Goal: Task Accomplishment & Management: Use online tool/utility

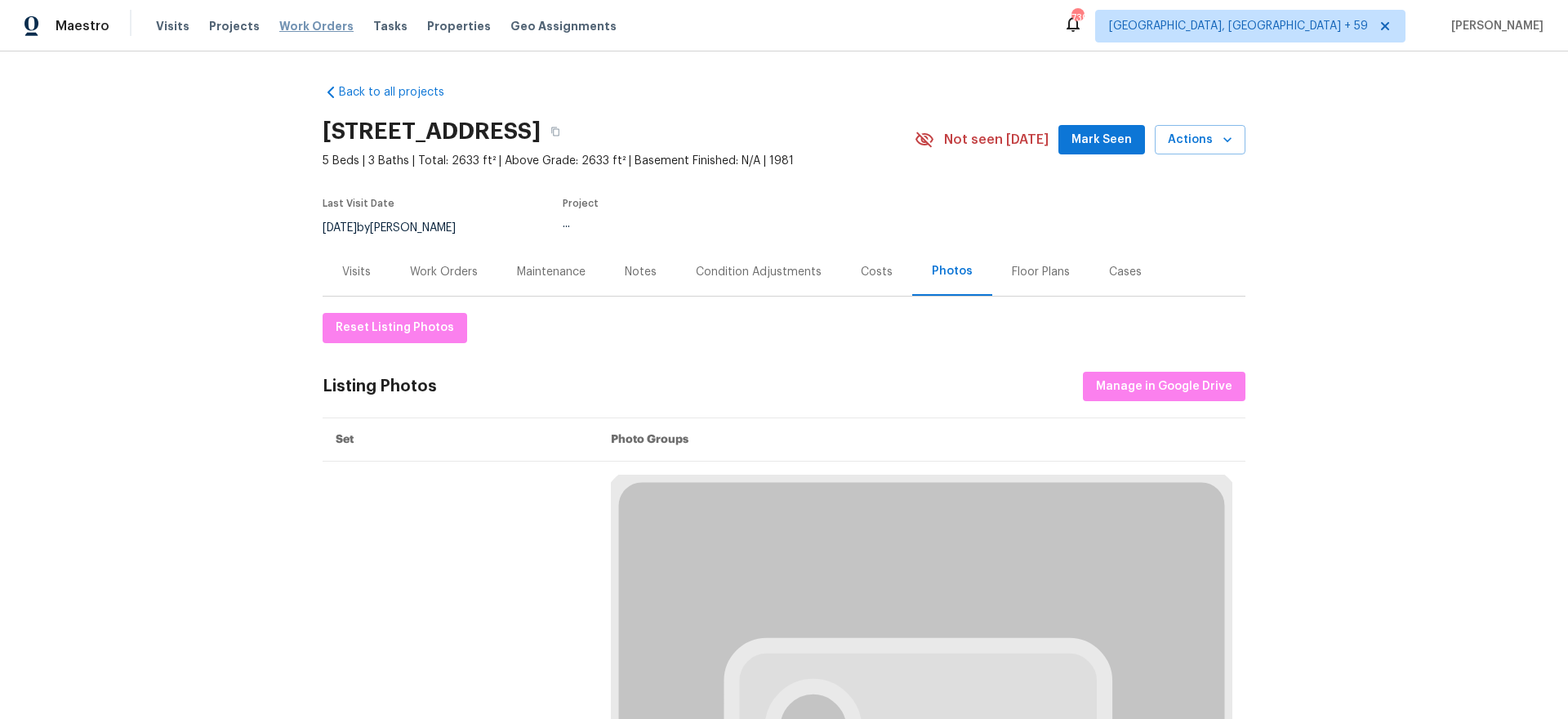
click at [313, 31] on span "Work Orders" at bounding box center [317, 26] width 74 height 16
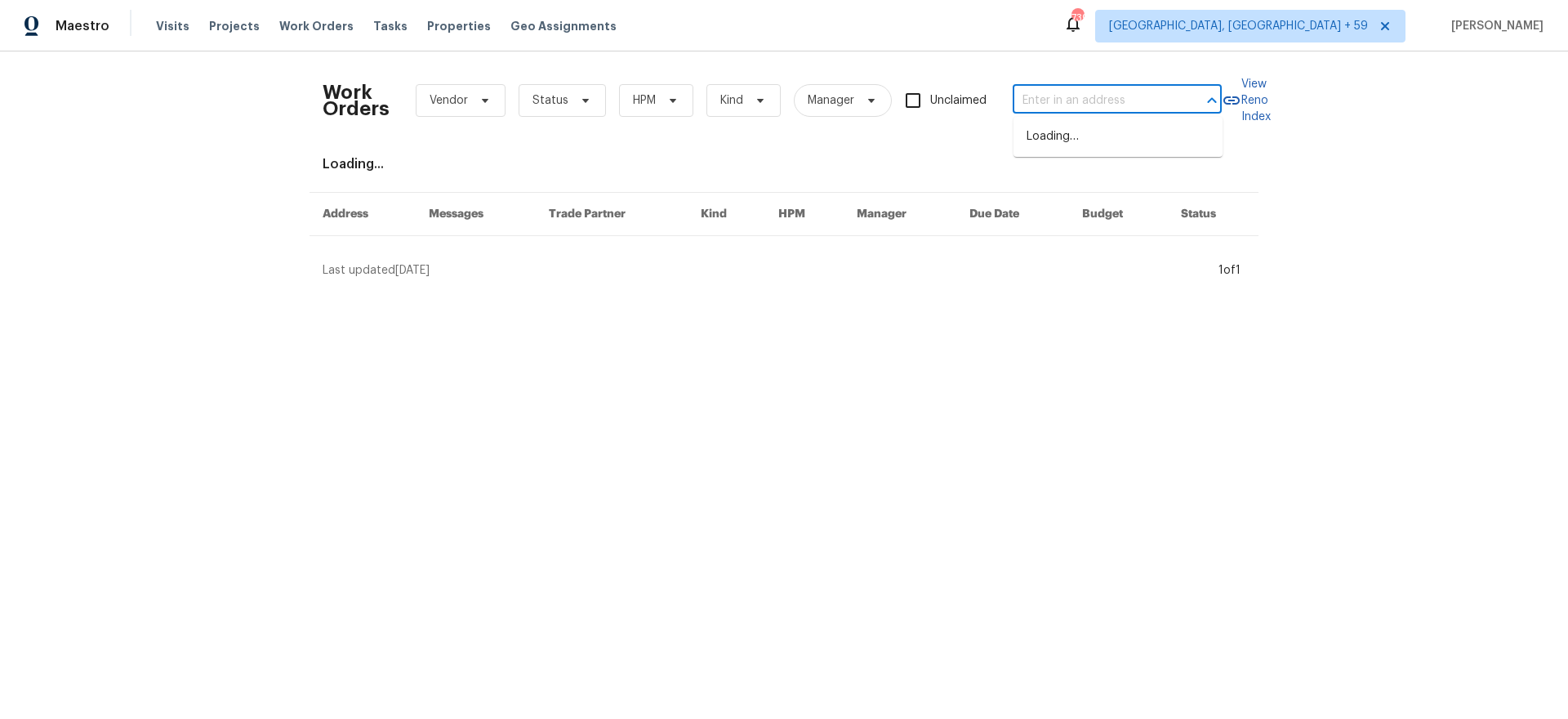
click at [1102, 90] on input "text" at bounding box center [1095, 101] width 164 height 26
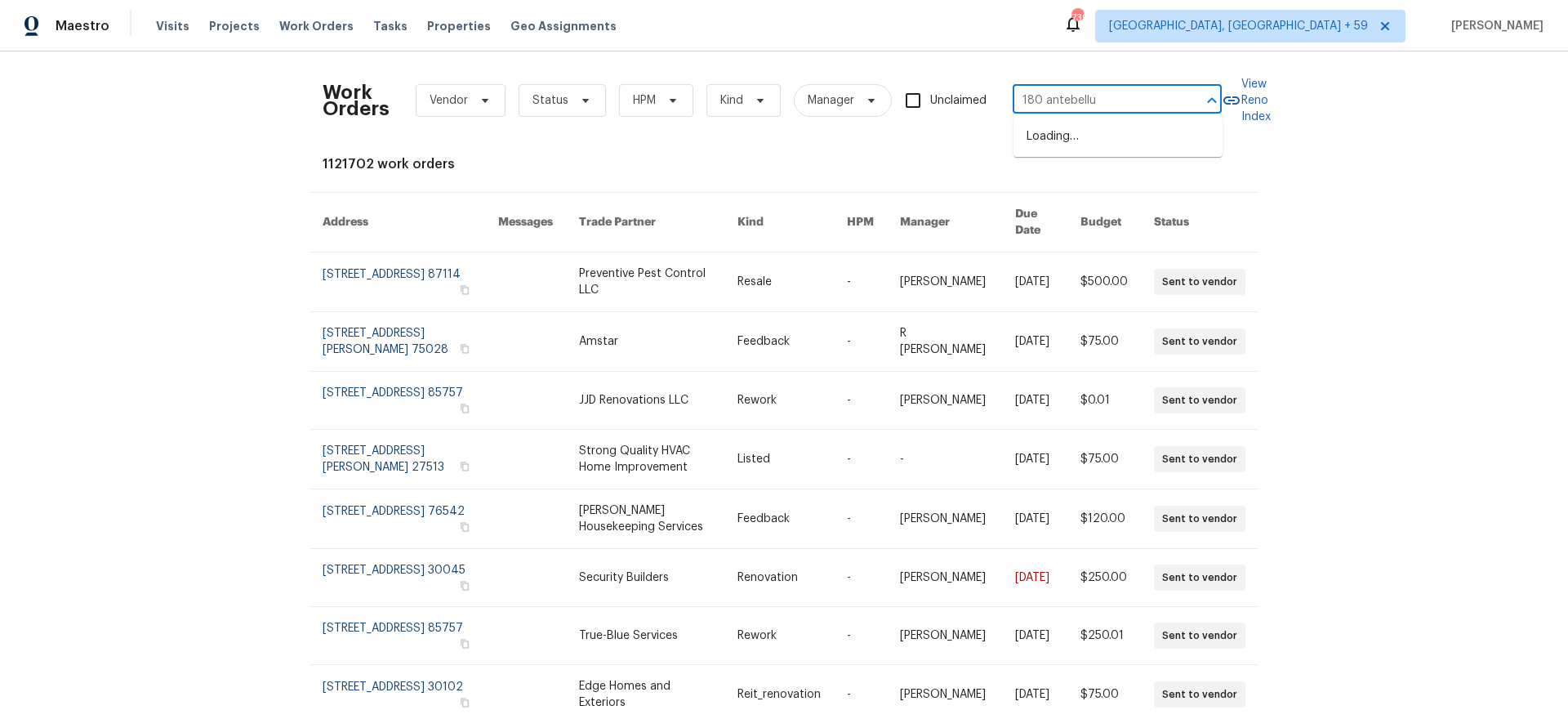
type input "180 antebellum"
click at [1093, 134] on li "[STREET_ADDRESS]" at bounding box center [1118, 137] width 209 height 27
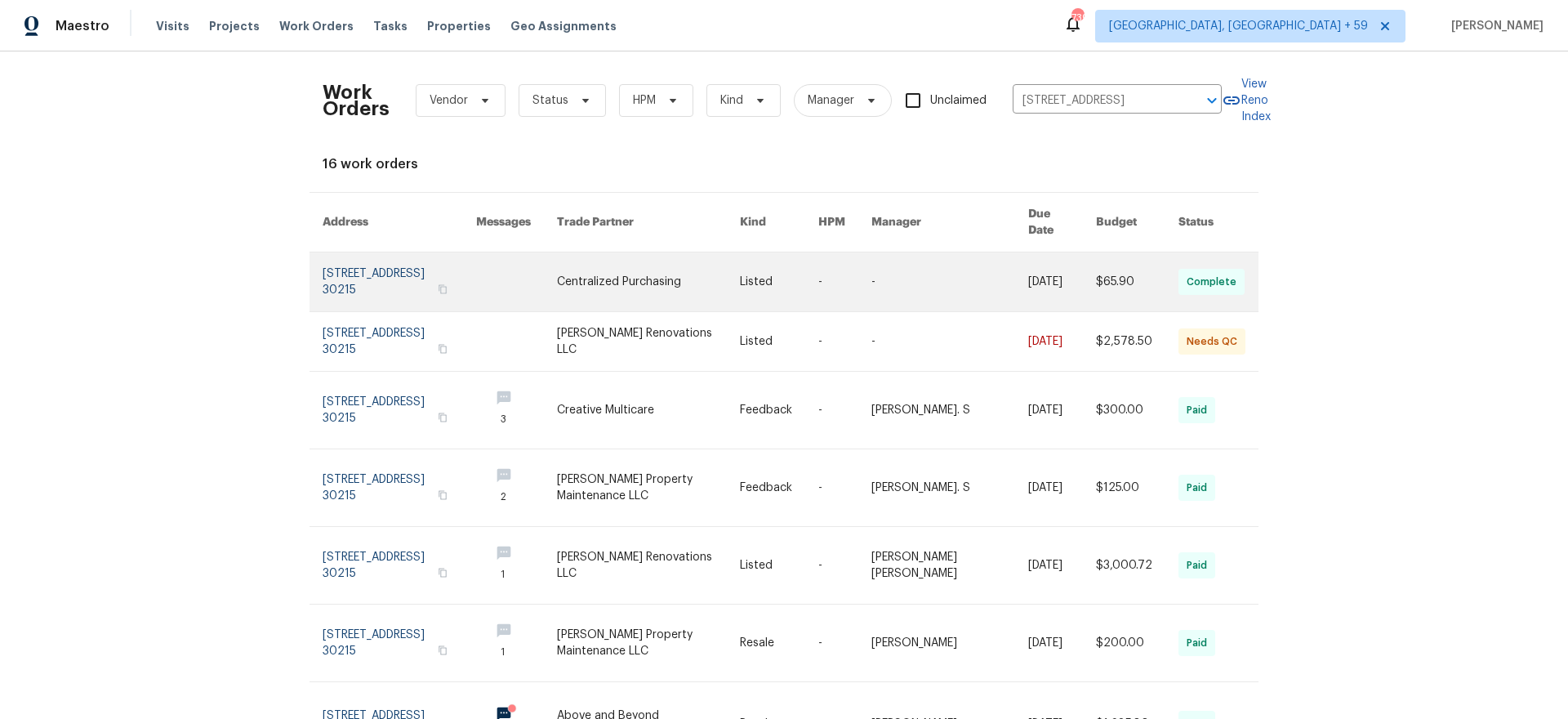
click at [347, 272] on link at bounding box center [399, 282] width 153 height 59
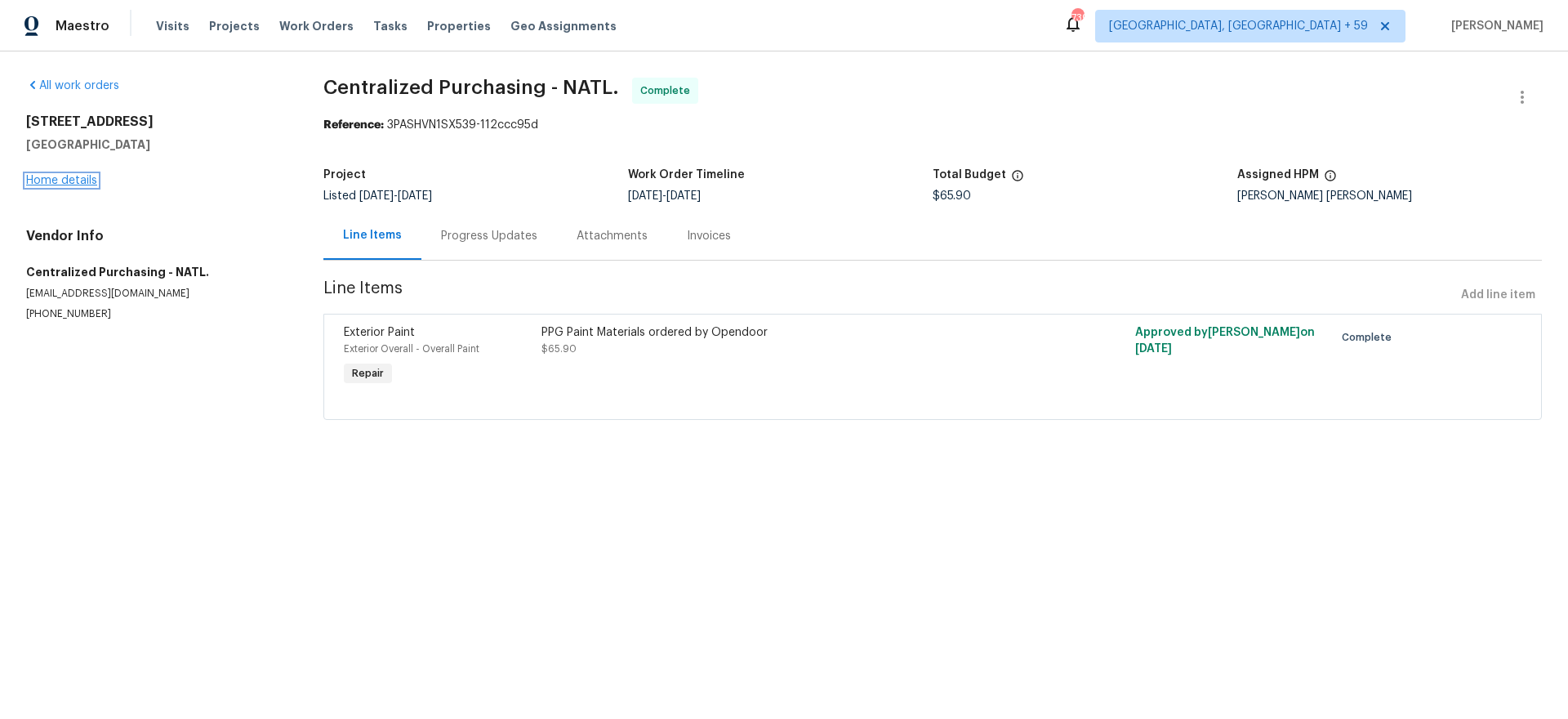
click at [83, 182] on link "Home details" at bounding box center [61, 181] width 71 height 11
